Goal: Information Seeking & Learning: Learn about a topic

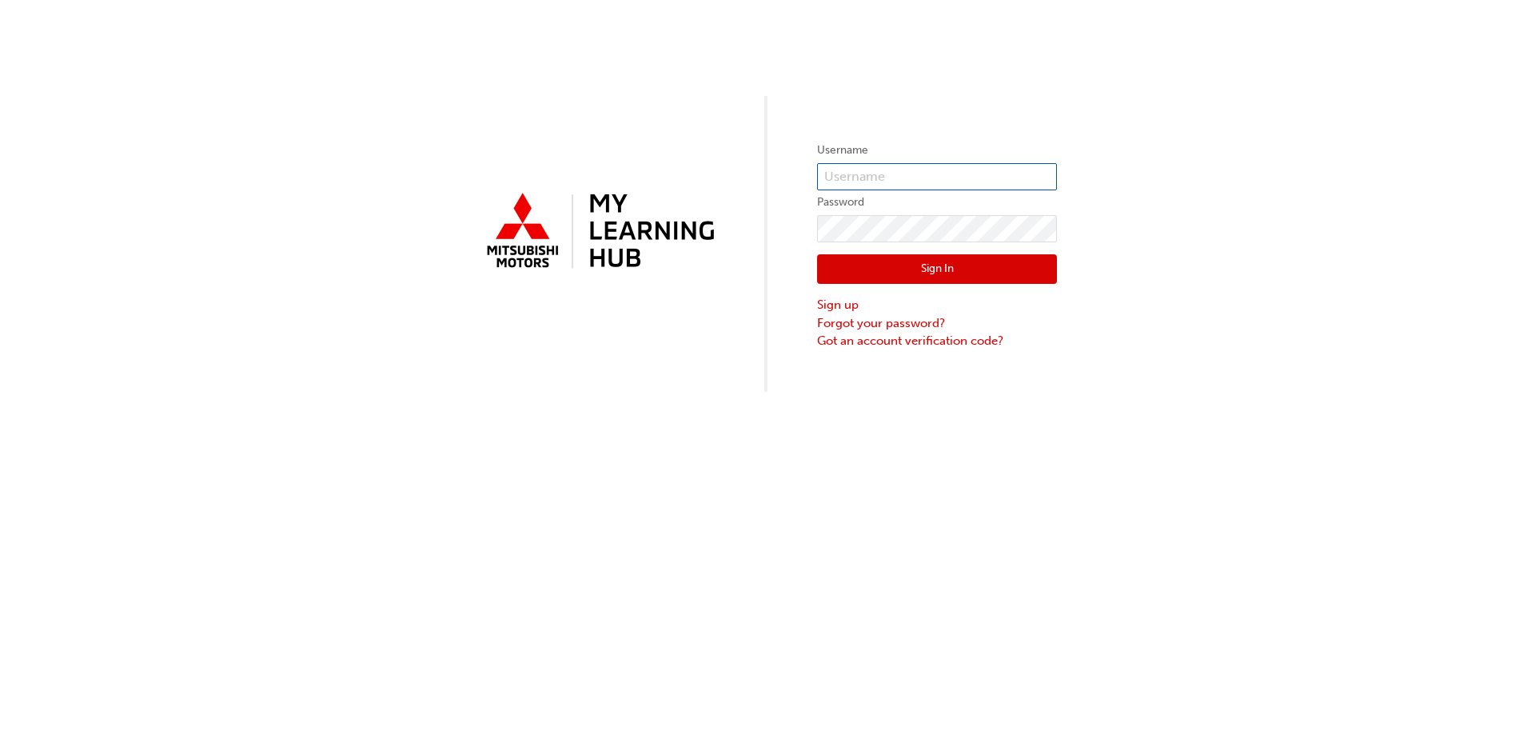
type input "0005882656"
click at [925, 266] on button "Sign In" at bounding box center [937, 269] width 240 height 30
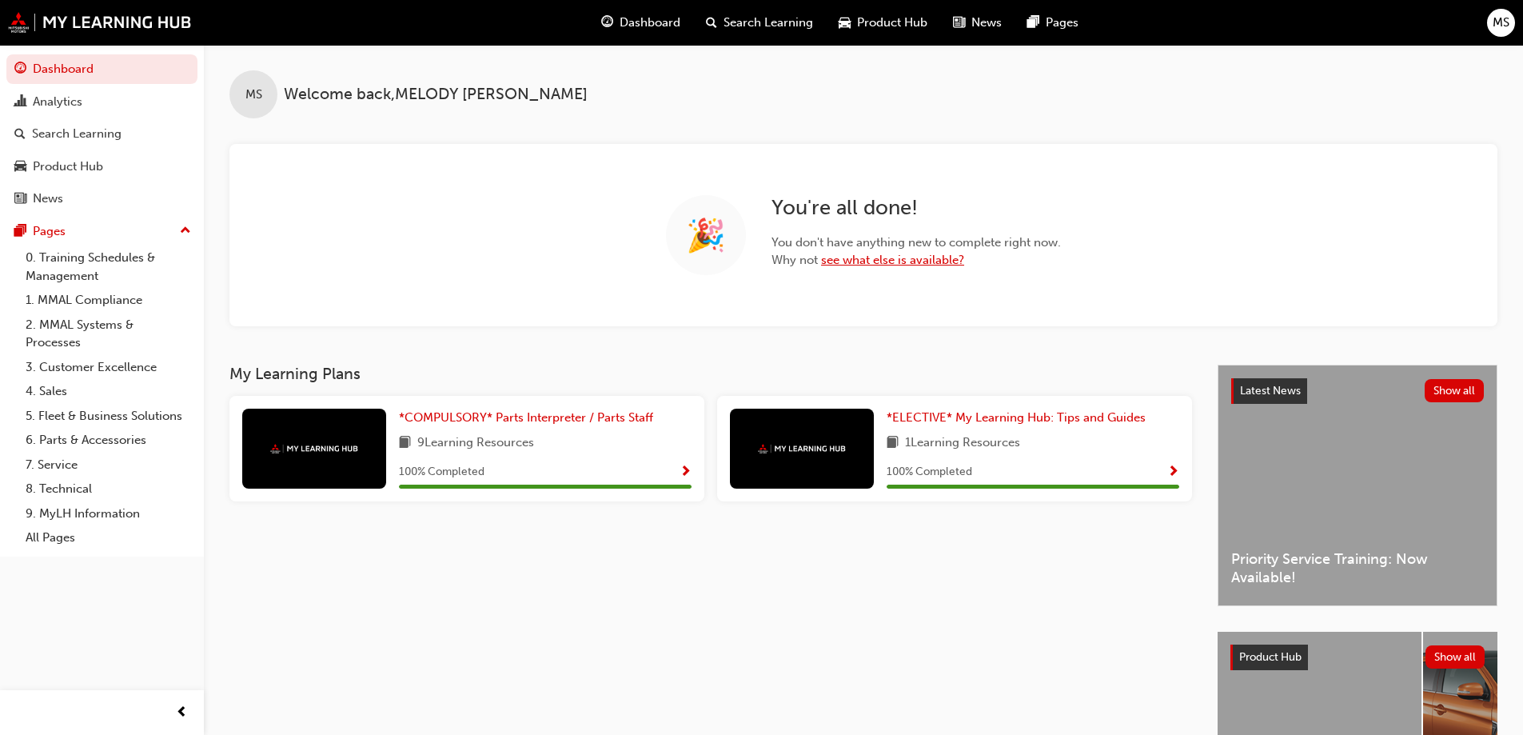
click at [936, 258] on link "see what else is available?" at bounding box center [892, 260] width 143 height 14
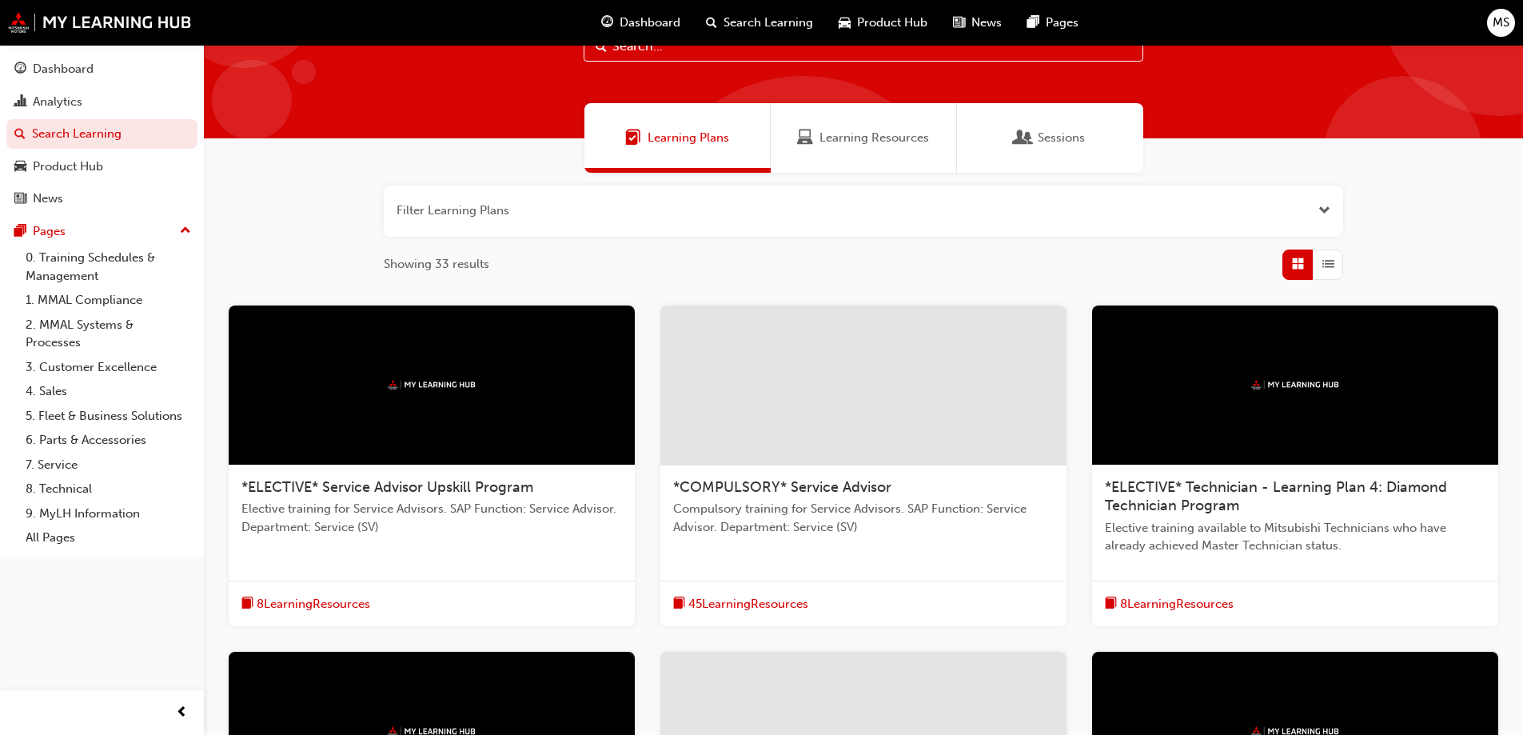
scroll to position [37, 0]
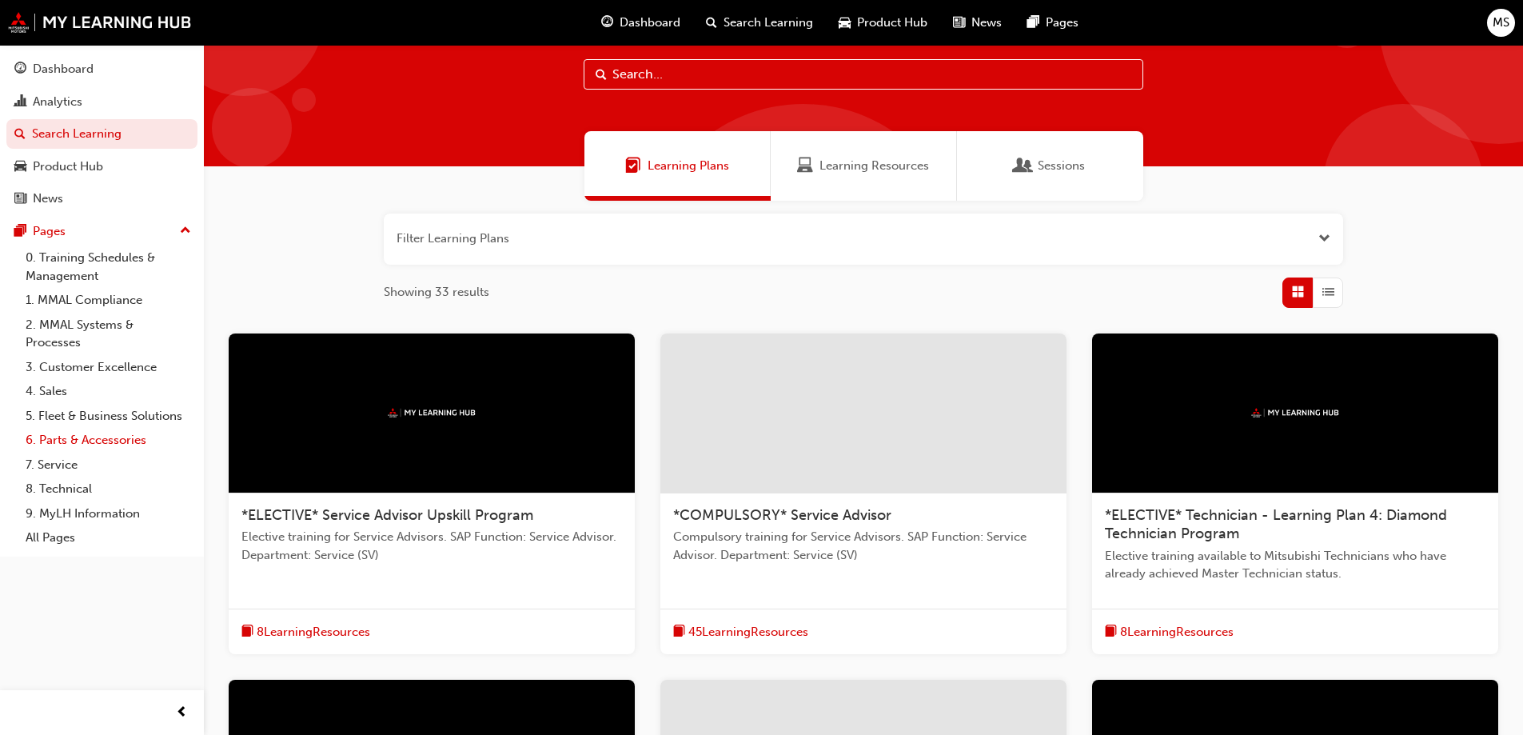
click at [128, 437] on link "6. Parts & Accessories" at bounding box center [108, 440] width 178 height 25
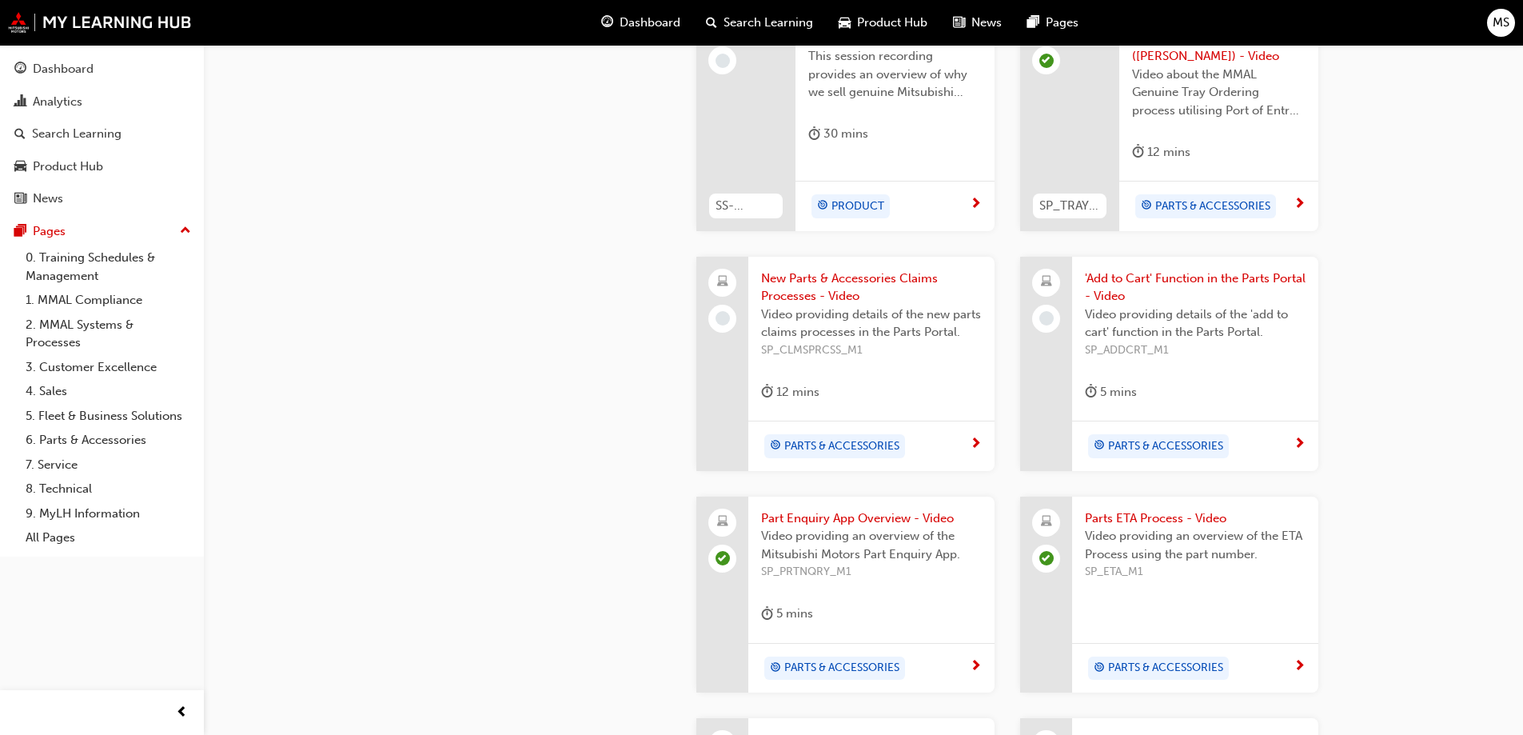
scroll to position [720, 0]
click at [829, 383] on div "12 mins" at bounding box center [871, 394] width 221 height 26
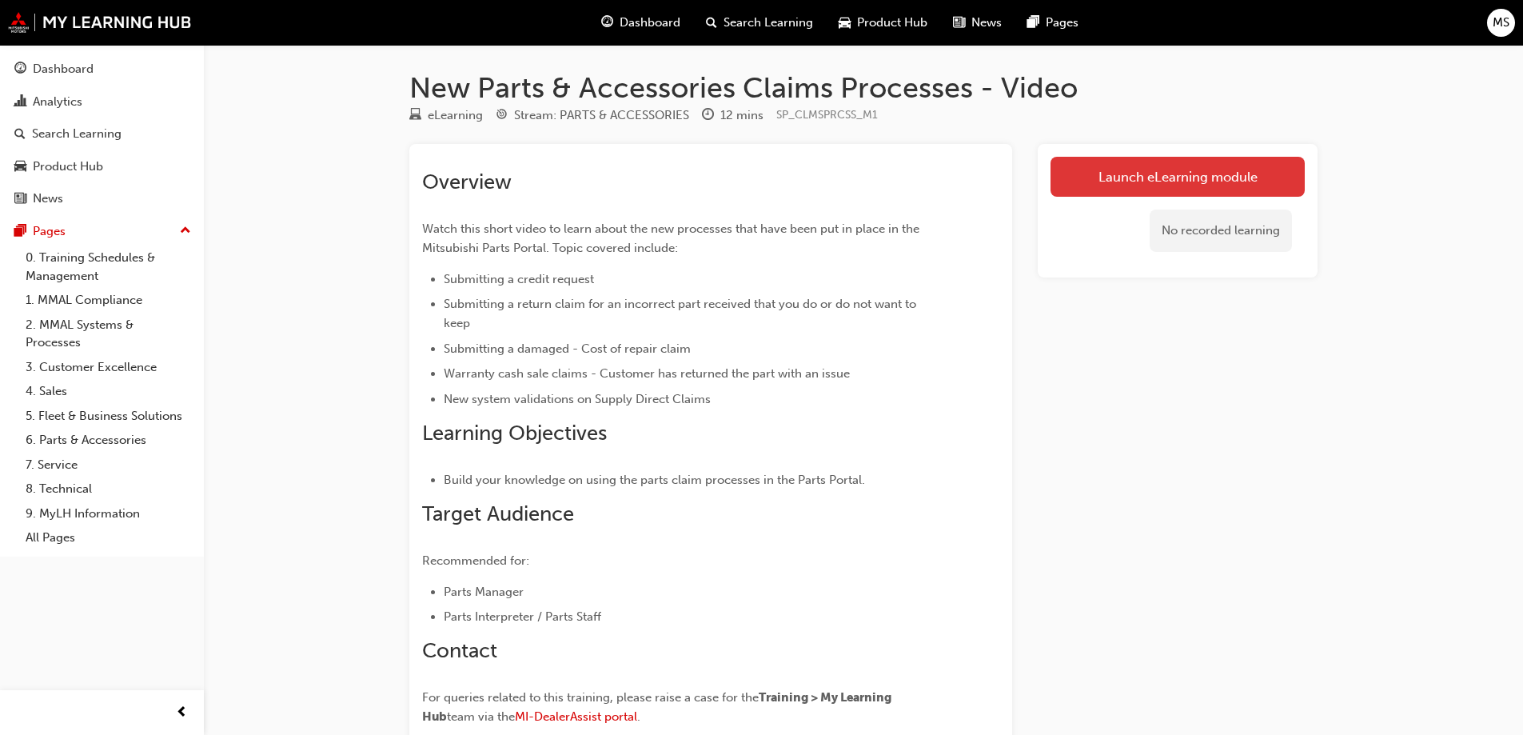
click at [1067, 184] on link "Launch eLearning module" at bounding box center [1178, 177] width 254 height 40
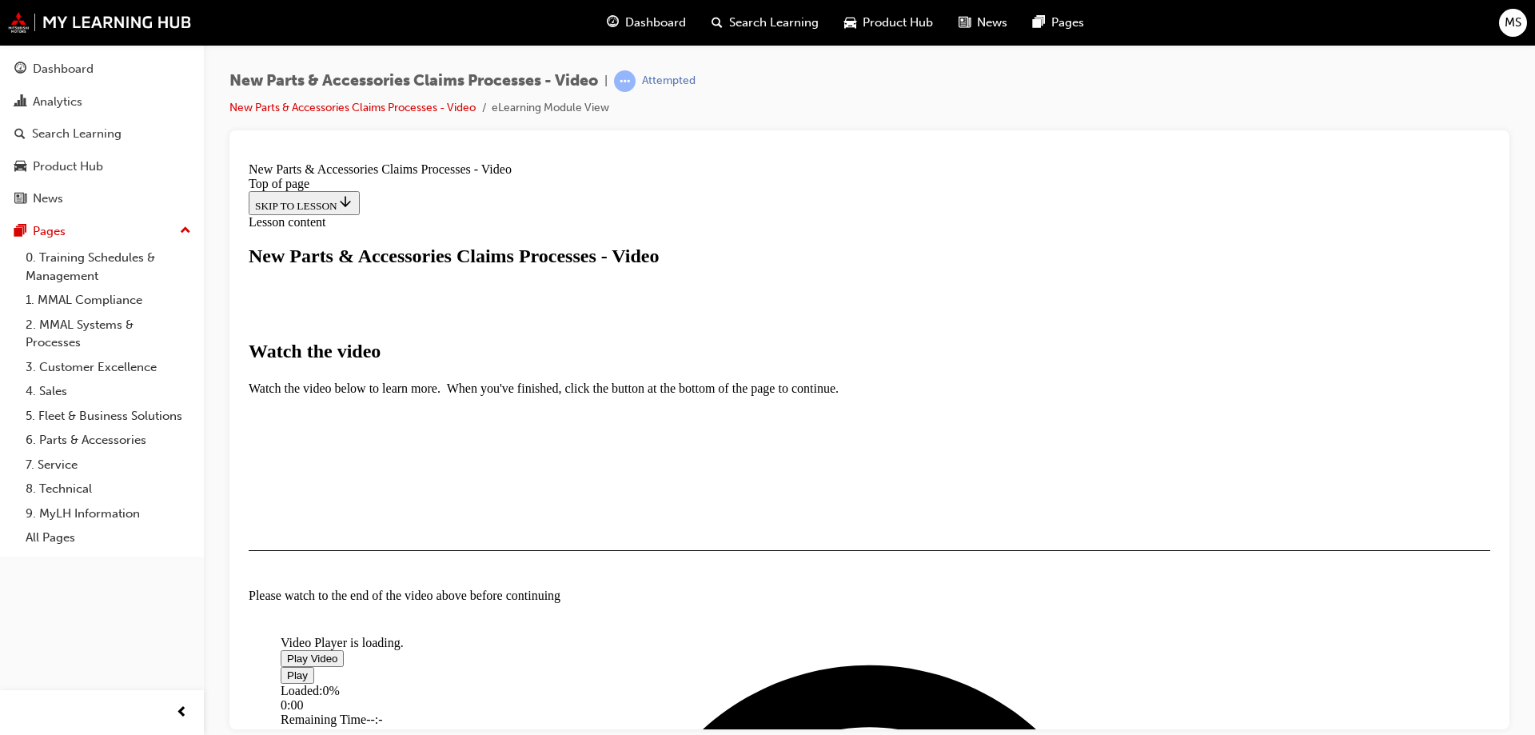
click at [287, 652] on span "Video player" at bounding box center [287, 658] width 0 height 12
drag, startPoint x: 1298, startPoint y: 617, endPoint x: 1317, endPoint y: 613, distance: 19.6
click at [1317, 498] on div "Video Player is loading. Play Video Pause Loaded : 3.23% 00:02 Remaining Time -…" at bounding box center [870, 497] width 1242 height 1
click at [520, 497] on video "Video player" at bounding box center [401, 557] width 240 height 120
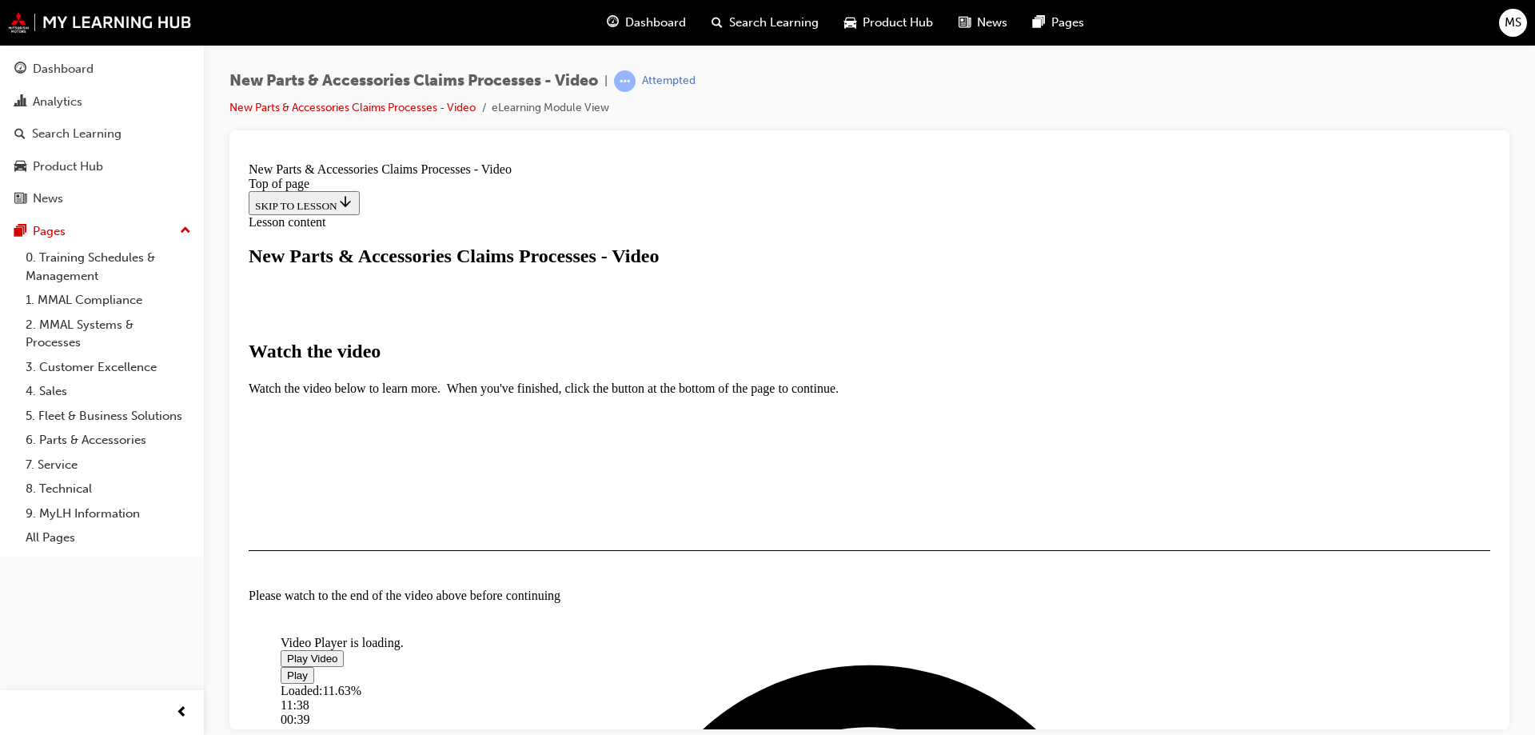
drag, startPoint x: 515, startPoint y: 616, endPoint x: 1066, endPoint y: 620, distance: 550.9
drag, startPoint x: 516, startPoint y: 613, endPoint x: 963, endPoint y: 616, distance: 447.7
click at [963, 683] on div "Loaded : 11.63% 10:08 00:40" at bounding box center [792, 704] width 1023 height 43
drag, startPoint x: 513, startPoint y: 620, endPoint x: 604, endPoint y: 619, distance: 91.2
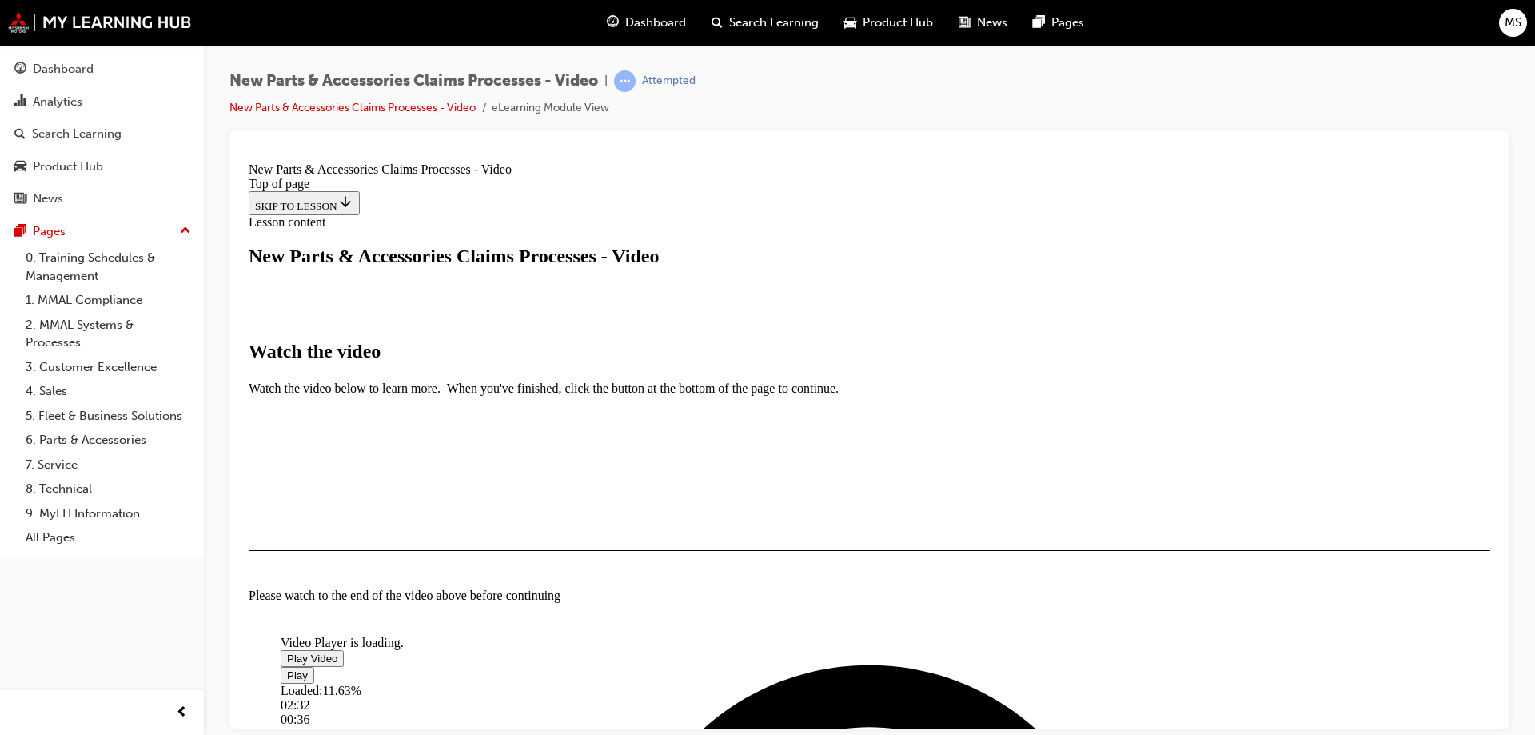
click at [604, 683] on div "Loaded : 11.63% 02:32 00:36" at bounding box center [792, 704] width 1023 height 43
click at [287, 652] on span "Video player" at bounding box center [287, 658] width 0 height 12
